Goal: Task Accomplishment & Management: Complete application form

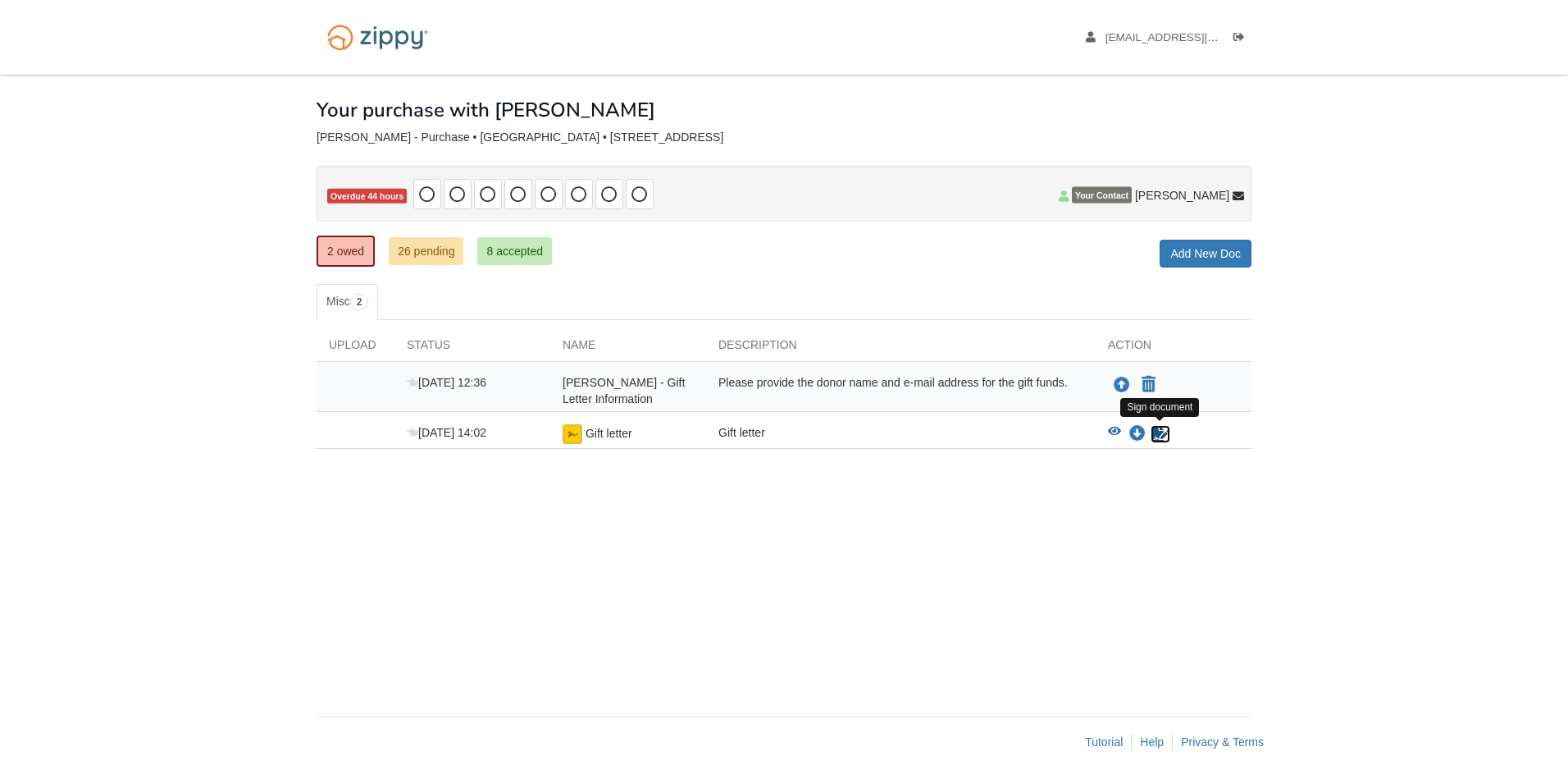
click at [1161, 432] on icon "Sign Form" at bounding box center [1160, 434] width 18 height 17
click at [1126, 384] on icon "Upload DaSharion Jackson - Gift Letter Information" at bounding box center [1122, 386] width 17 height 17
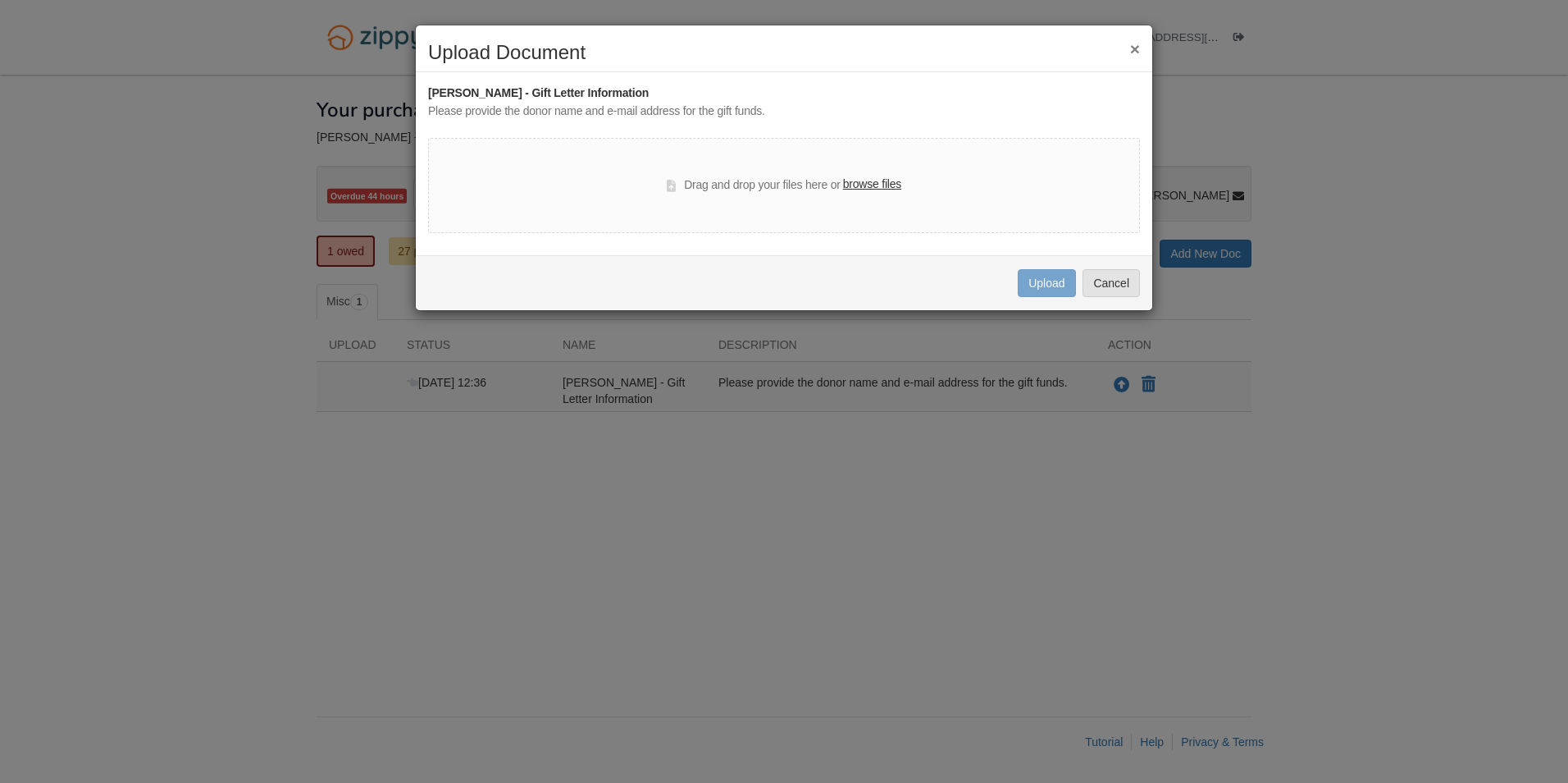
click at [880, 183] on label "browse files" at bounding box center [872, 185] width 58 height 18
click at [0, 0] on input "browse files" at bounding box center [0, 0] width 0 height 0
click at [1103, 284] on button "Cancel" at bounding box center [1111, 283] width 57 height 28
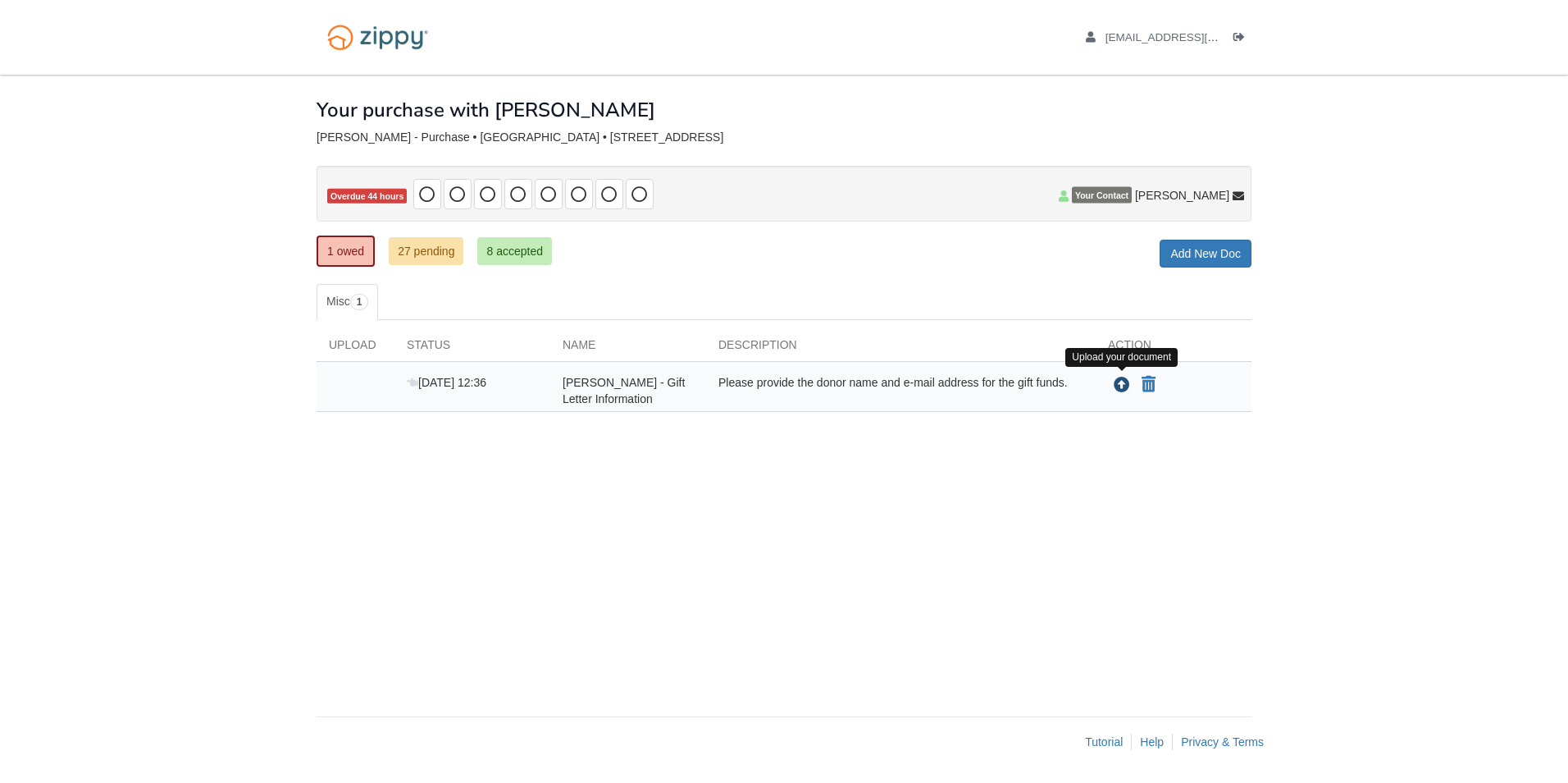
click at [1118, 381] on icon "Upload DaSharion Jackson - Gift Letter Information" at bounding box center [1122, 386] width 17 height 17
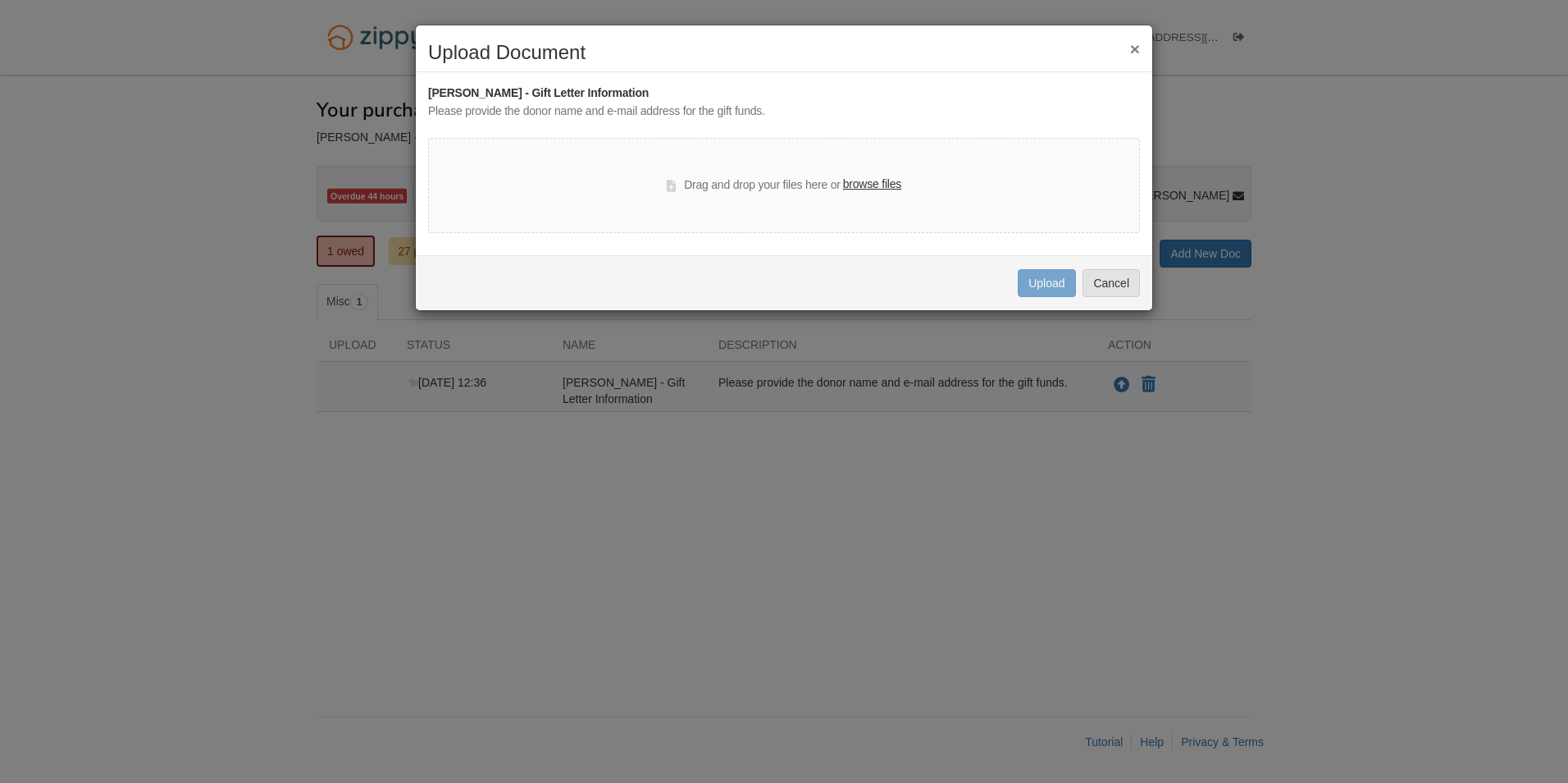
drag, startPoint x: 865, startPoint y: 175, endPoint x: 867, endPoint y: 185, distance: 10.2
click at [866, 178] on div "Drag and drop your files here or browse files" at bounding box center [784, 186] width 712 height 96
click at [874, 188] on label "browse files" at bounding box center [872, 185] width 58 height 18
click at [0, 0] on input "browse files" at bounding box center [0, 0] width 0 height 0
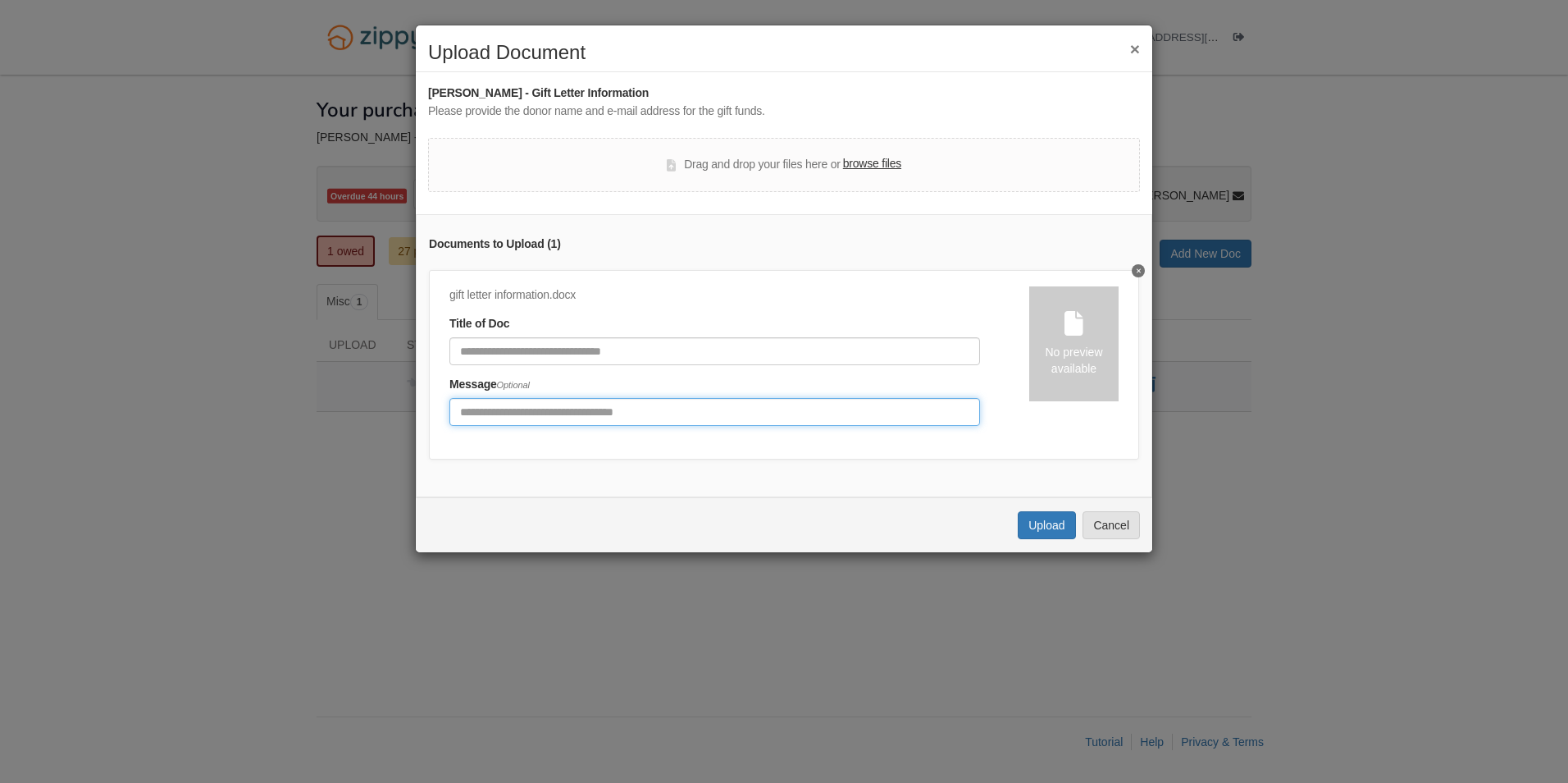
click at [654, 410] on input "Include any comments on this document" at bounding box center [715, 412] width 531 height 28
type input "**********"
click at [1027, 539] on button "Upload" at bounding box center [1046, 525] width 57 height 28
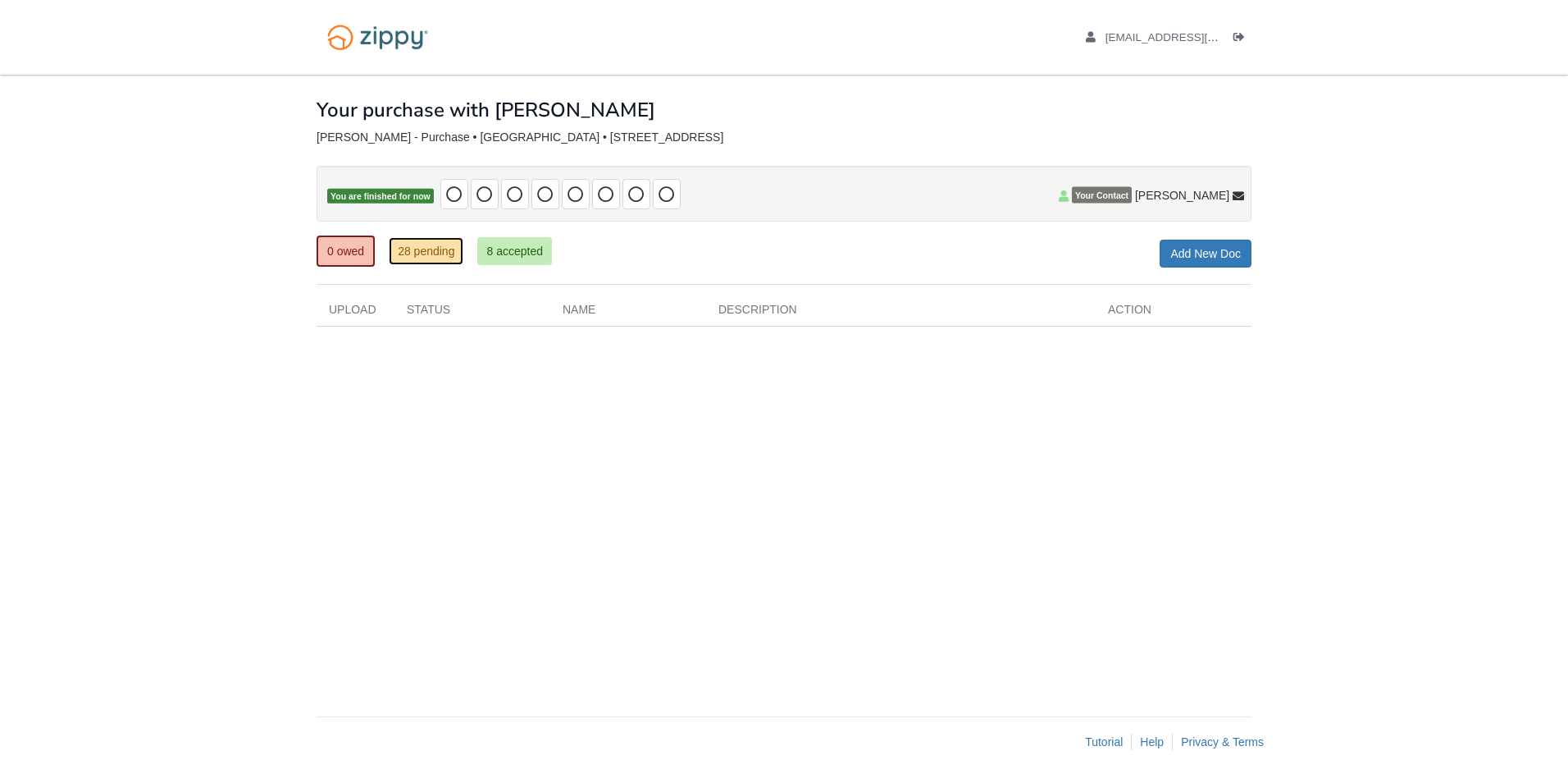
click at [438, 261] on link "28 pending" at bounding box center [425, 251] width 74 height 28
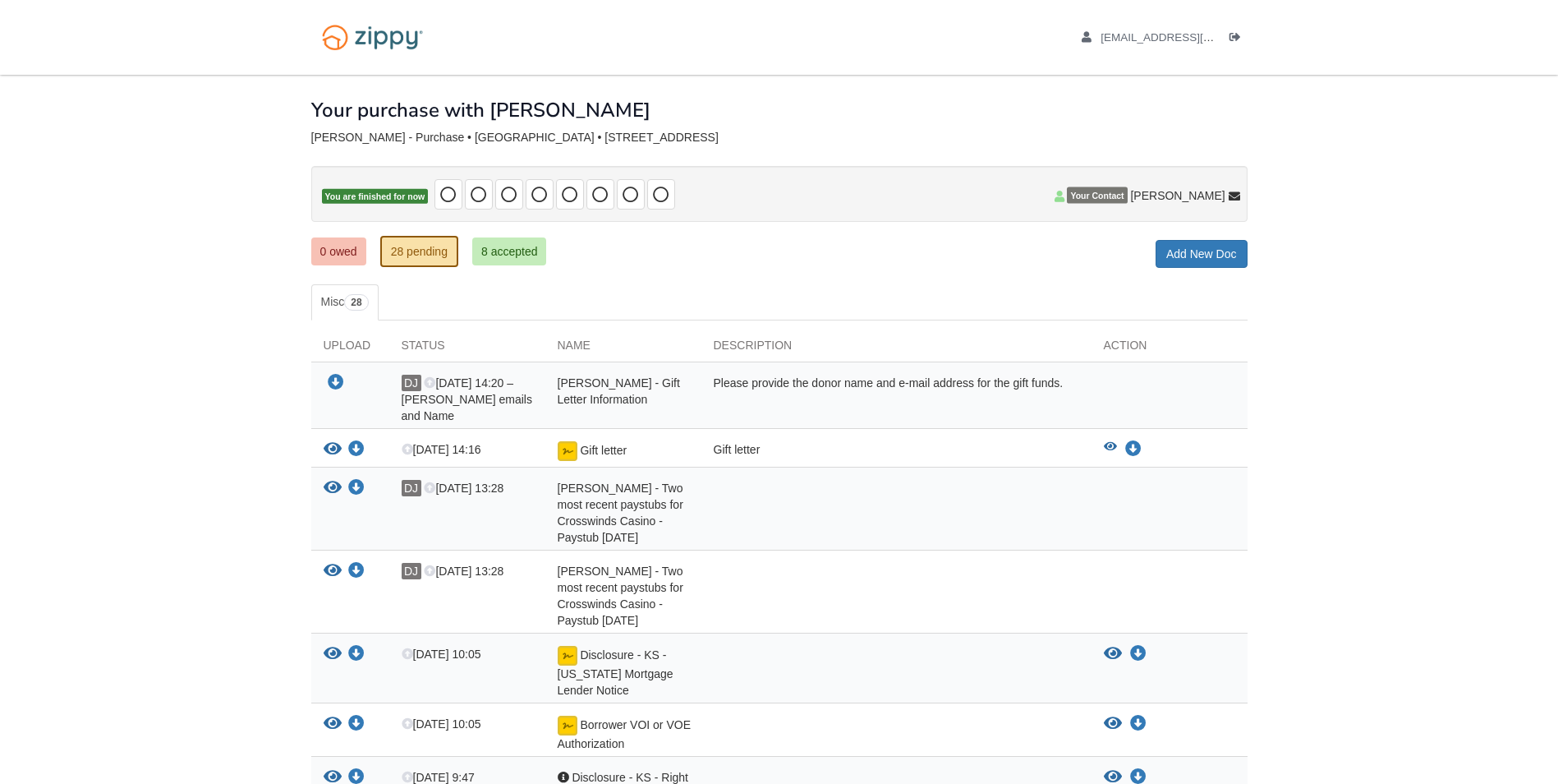
click at [1111, 429] on div "View your document Download your document Oct 14 14:16 Gift letter Gift letter …" at bounding box center [779, 448] width 937 height 39
click at [1108, 441] on icon "View Gift letter" at bounding box center [1111, 446] width 13 height 11
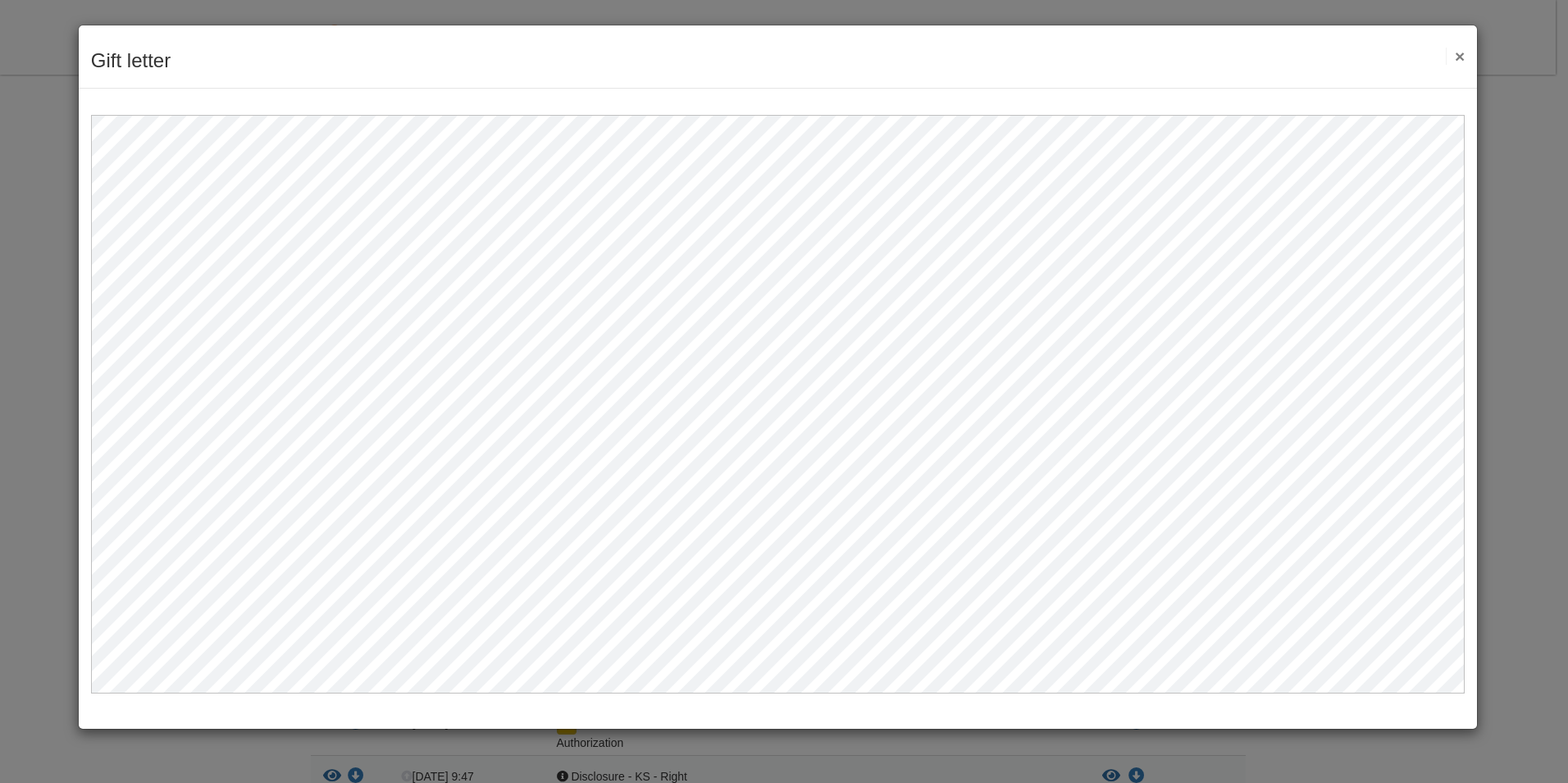
click at [1459, 50] on button "×" at bounding box center [1455, 56] width 19 height 17
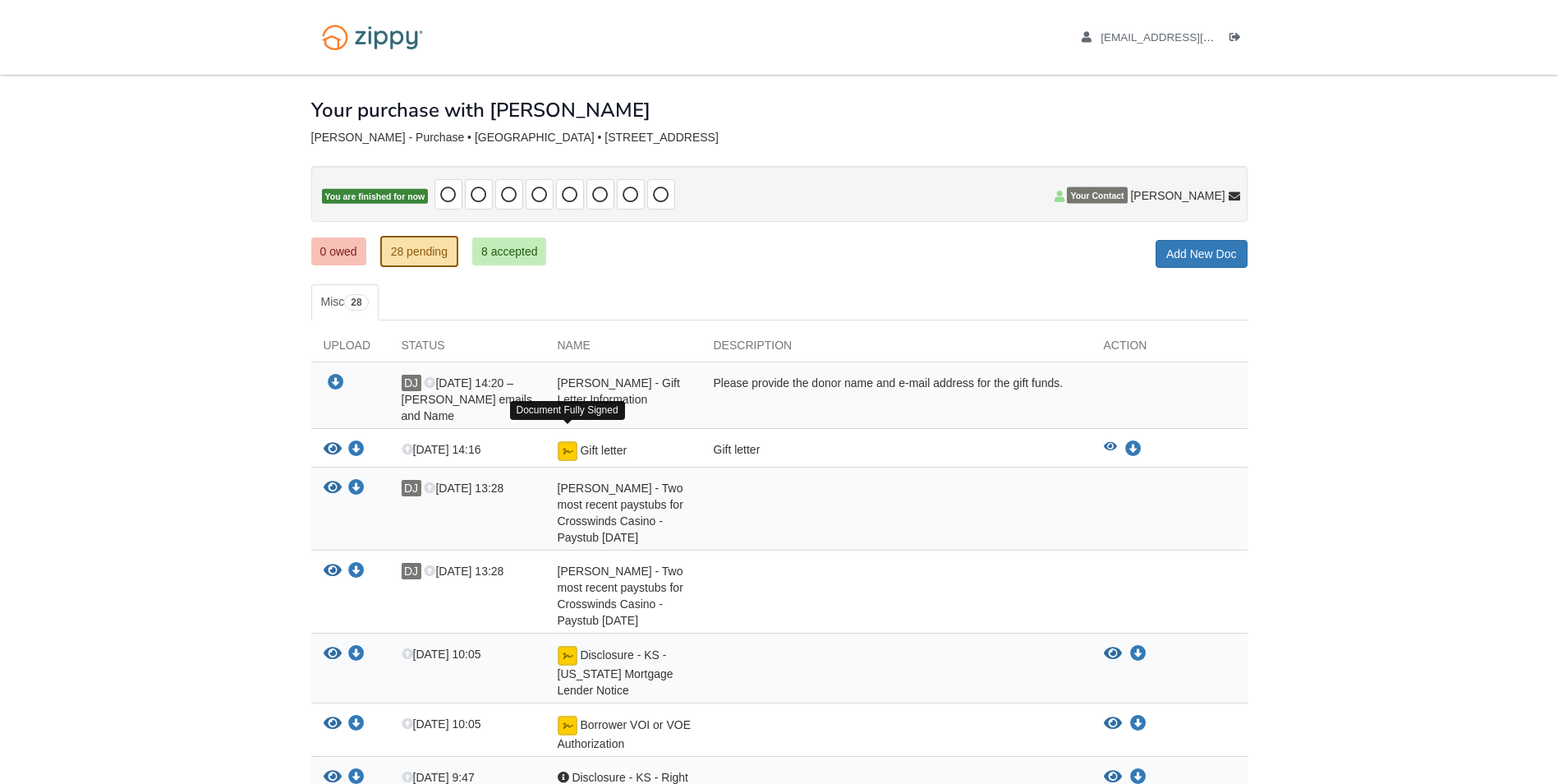
click at [570, 441] on img at bounding box center [567, 450] width 19 height 19
click at [329, 441] on icon "View Gift letter" at bounding box center [333, 449] width 18 height 17
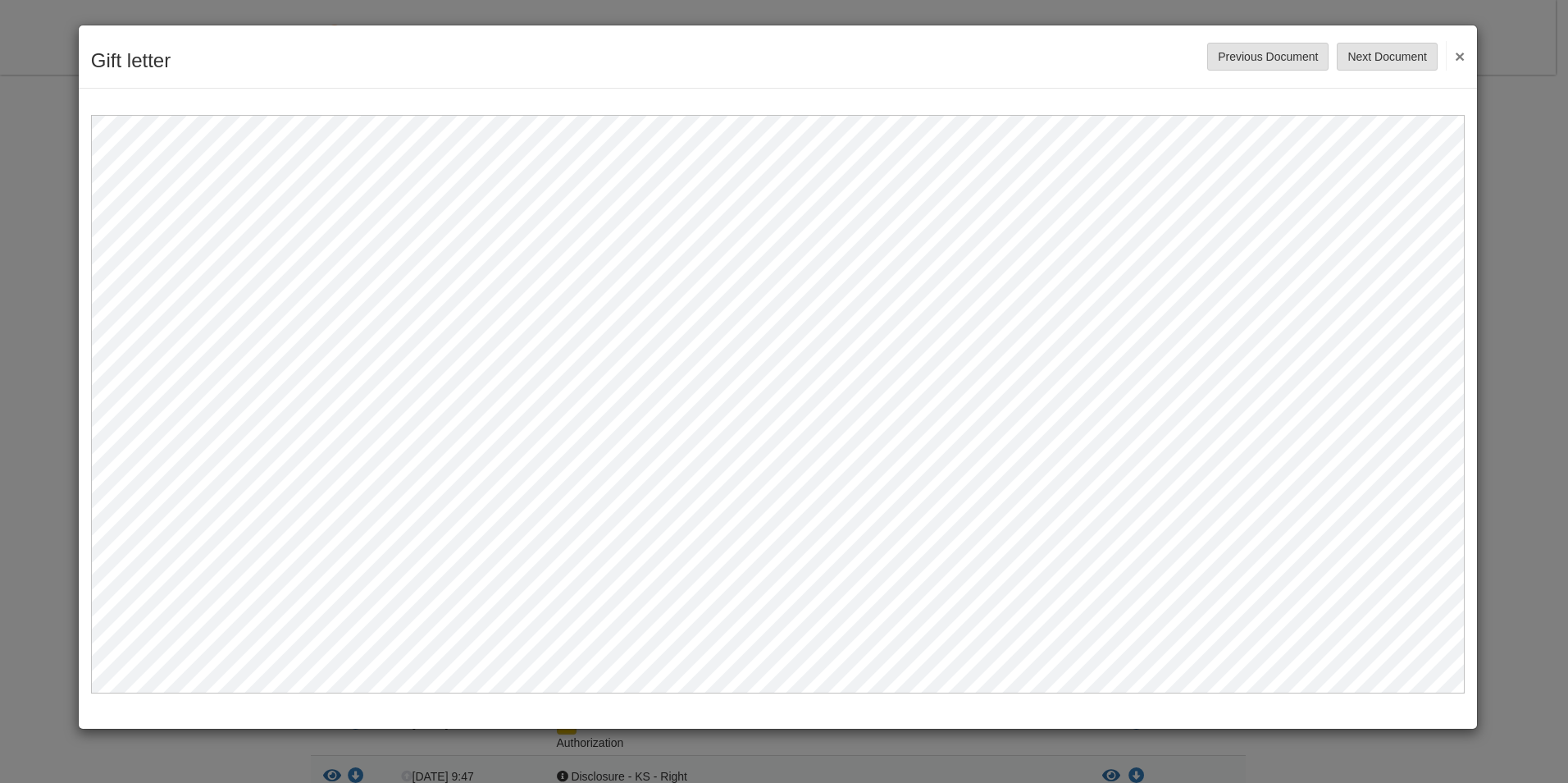
click at [1461, 54] on button "×" at bounding box center [1455, 56] width 19 height 29
